Goal: Information Seeking & Learning: Learn about a topic

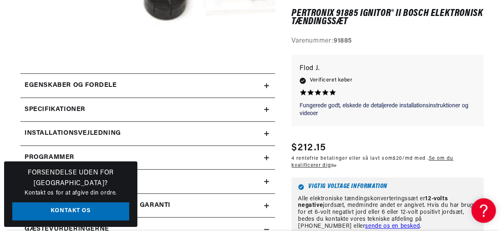
scroll to position [297, 0]
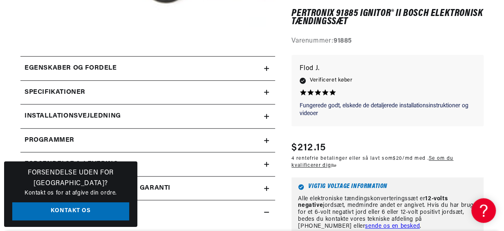
click at [70, 90] on h2 "Specifikationer" at bounding box center [55, 92] width 61 height 11
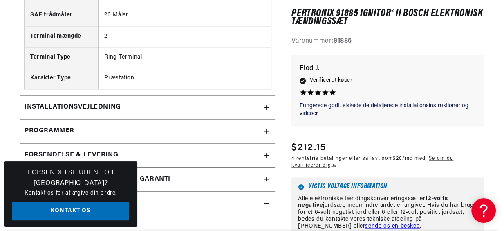
scroll to position [669, 0]
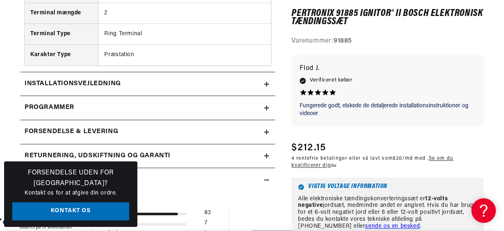
click at [97, 81] on h2 "Installationsvejledning" at bounding box center [73, 84] width 97 height 11
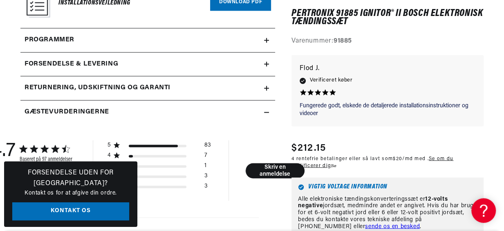
scroll to position [781, 0]
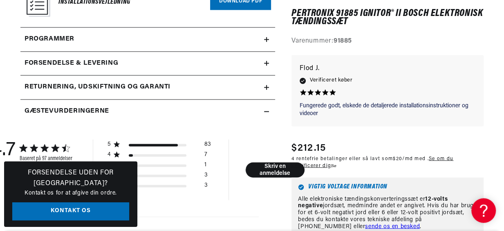
click at [64, 37] on span "Programmer" at bounding box center [50, 39] width 50 height 11
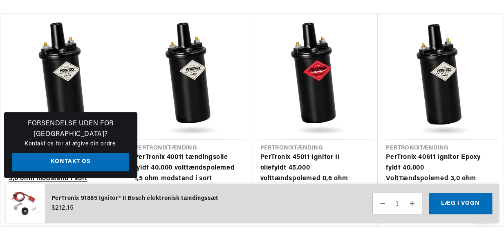
scroll to position [1837, 0]
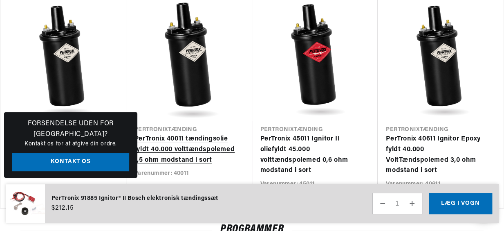
drag, startPoint x: 133, startPoint y: 133, endPoint x: 137, endPoint y: 158, distance: 25.8
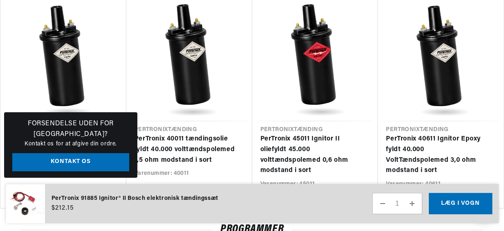
drag, startPoint x: 137, startPoint y: 158, endPoint x: 112, endPoint y: 160, distance: 25.0
click at [112, 160] on link "Kontakt os" at bounding box center [70, 162] width 117 height 18
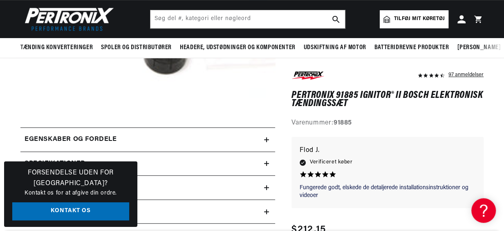
scroll to position [260, 0]
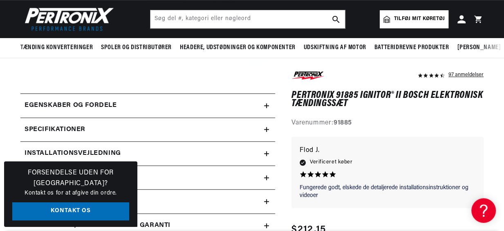
click at [105, 103] on h2 "Egenskaber og fordele" at bounding box center [71, 105] width 92 height 11
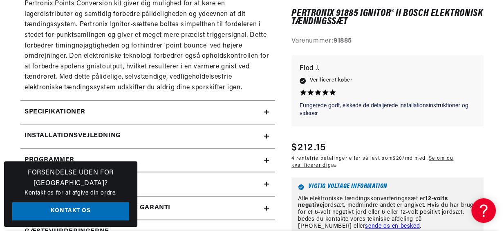
scroll to position [669, 0]
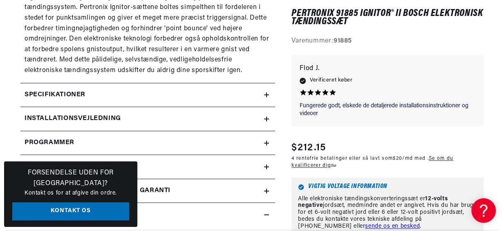
click at [80, 91] on h2 "Specifikationer" at bounding box center [55, 95] width 61 height 11
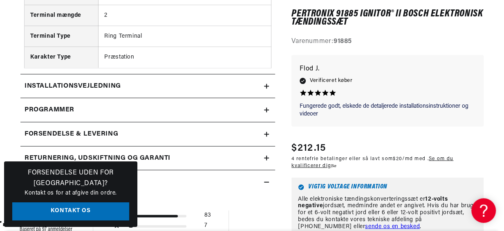
scroll to position [1078, 0]
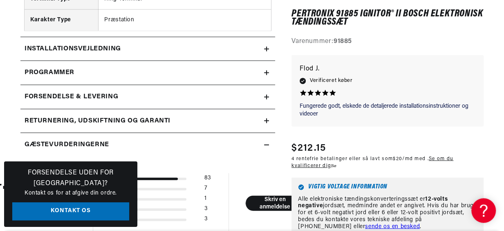
click at [68, 48] on h2 "Installationsvejledning" at bounding box center [73, 49] width 97 height 11
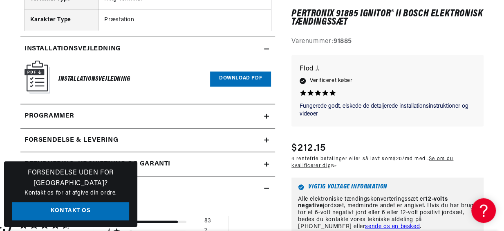
drag, startPoint x: 55, startPoint y: 115, endPoint x: 90, endPoint y: 112, distance: 34.5
click at [56, 115] on span "Programmer" at bounding box center [50, 116] width 50 height 11
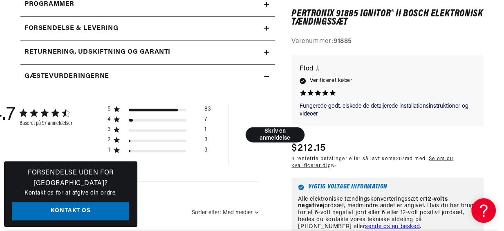
click at [83, 25] on h2 "Forsendelse & Levering" at bounding box center [72, 28] width 94 height 11
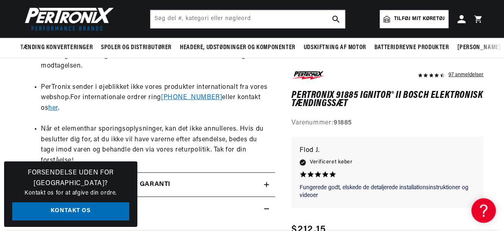
click at [58, 105] on span "her" at bounding box center [53, 108] width 10 height 7
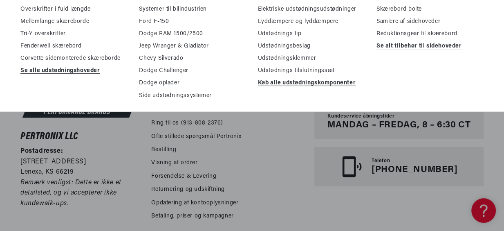
scroll to position [148, 0]
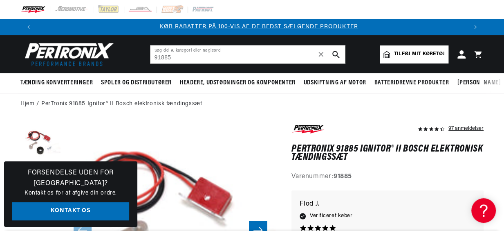
scroll to position [0, 430]
type input "91885"
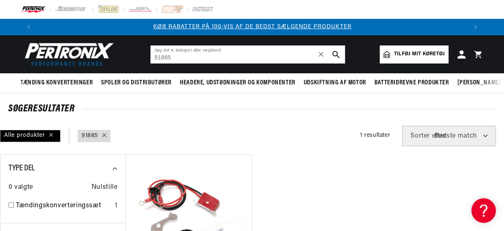
drag, startPoint x: 174, startPoint y: 57, endPoint x: 149, endPoint y: 56, distance: 25.0
click at [149, 56] on header "BEDRE SØGERESULTATER Tilføj dit køretøjs årgang, mærke og model for at finde de…" at bounding box center [252, 54] width 504 height 38
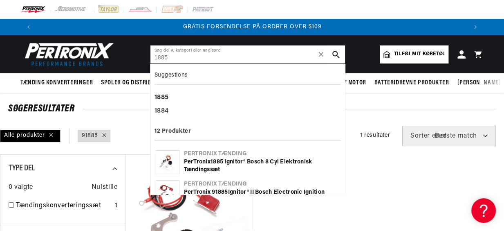
type input "1885"
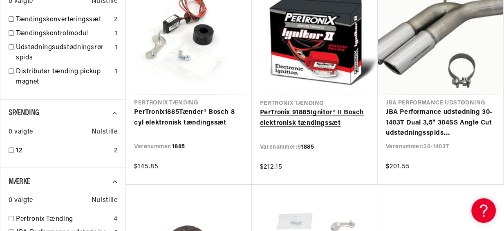
click at [301, 113] on link "PerTronix 9 1885 Ignitor® II Bosch elektronisk tændingssæt" at bounding box center [315, 118] width 110 height 21
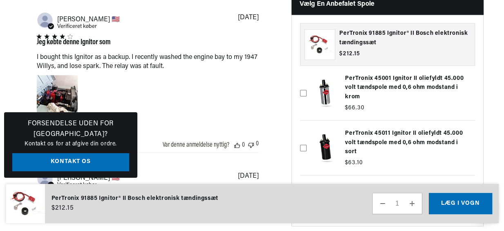
scroll to position [0, 430]
drag, startPoint x: 363, startPoint y: 162, endPoint x: 353, endPoint y: 137, distance: 27.3
click at [353, 137] on label at bounding box center [387, 148] width 175 height 50
click at [307, 133] on input "checkbox" at bounding box center [303, 130] width 7 height 7
click at [303, 148] on icon at bounding box center [303, 147] width 3 height 2
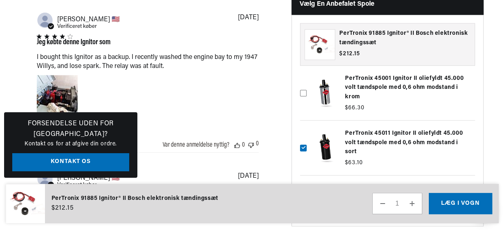
click at [303, 133] on input "checkbox" at bounding box center [303, 130] width 7 height 7
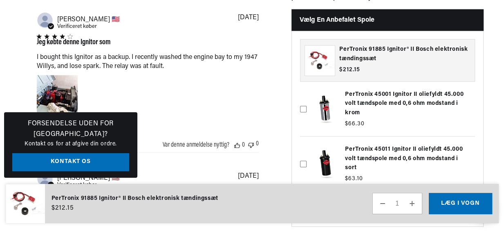
scroll to position [0, 861]
drag, startPoint x: 458, startPoint y: 140, endPoint x: 423, endPoint y: 139, distance: 34.8
click at [423, 139] on label at bounding box center [387, 164] width 175 height 50
click at [307, 143] on input "checkbox" at bounding box center [303, 146] width 7 height 7
checkbox input "true"
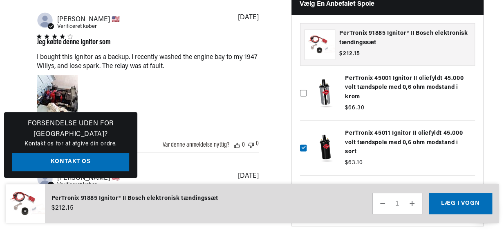
click at [304, 94] on icon at bounding box center [303, 93] width 7 height 7
click at [304, 79] on input "checkbox" at bounding box center [303, 75] width 7 height 7
drag, startPoint x: 358, startPoint y: 103, endPoint x: 397, endPoint y: 115, distance: 40.1
click at [397, 115] on label at bounding box center [387, 93] width 175 height 50
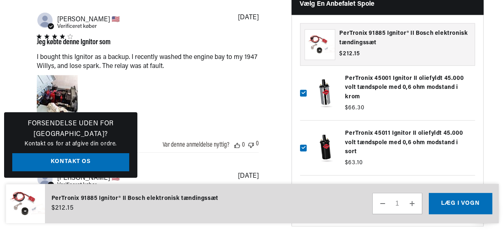
click at [307, 79] on input "checkbox" at bounding box center [303, 75] width 7 height 7
checkbox input "false"
click at [304, 166] on label at bounding box center [387, 148] width 175 height 50
click at [304, 133] on input "checkbox" at bounding box center [303, 130] width 7 height 7
checkbox input "false"
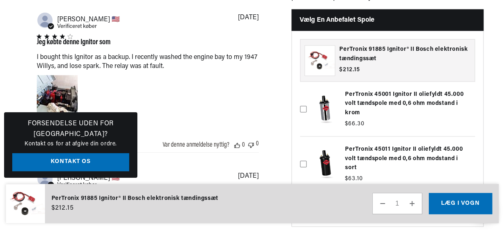
scroll to position [0, 430]
